Goal: Task Accomplishment & Management: Manage account settings

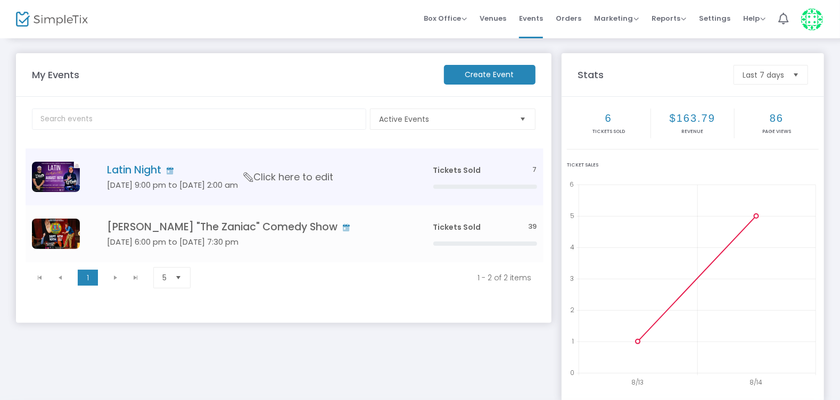
click at [143, 169] on h4 "Latin Night" at bounding box center [254, 170] width 294 height 12
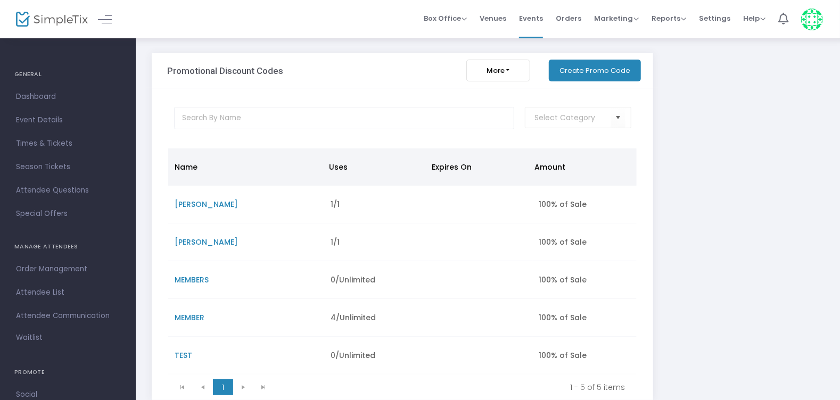
click at [44, 269] on span "Order Management" at bounding box center [68, 269] width 104 height 14
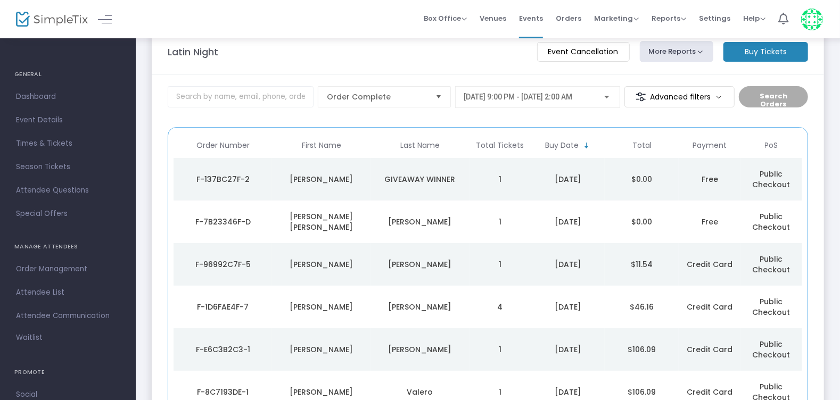
scroll to position [20, 0]
